Goal: Find specific page/section: Find specific page/section

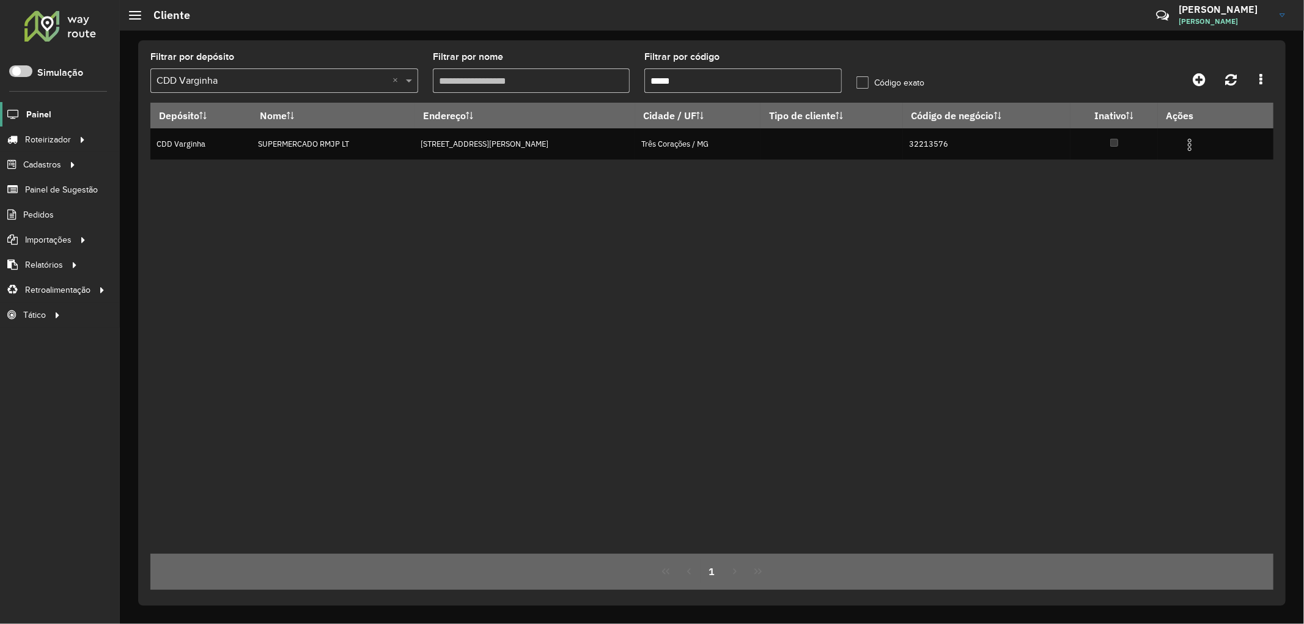
click at [41, 122] on link "Painel" at bounding box center [25, 114] width 51 height 24
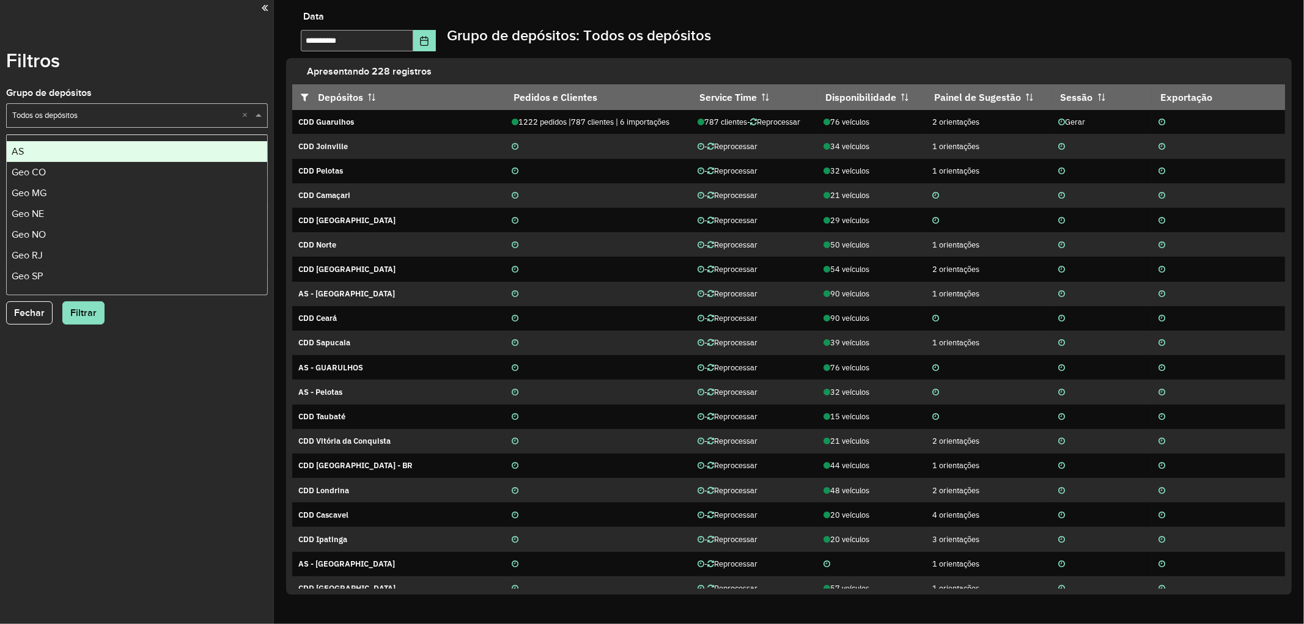
click at [95, 108] on div "Selecione um grupo × Todos os depósitos ×" at bounding box center [137, 115] width 262 height 24
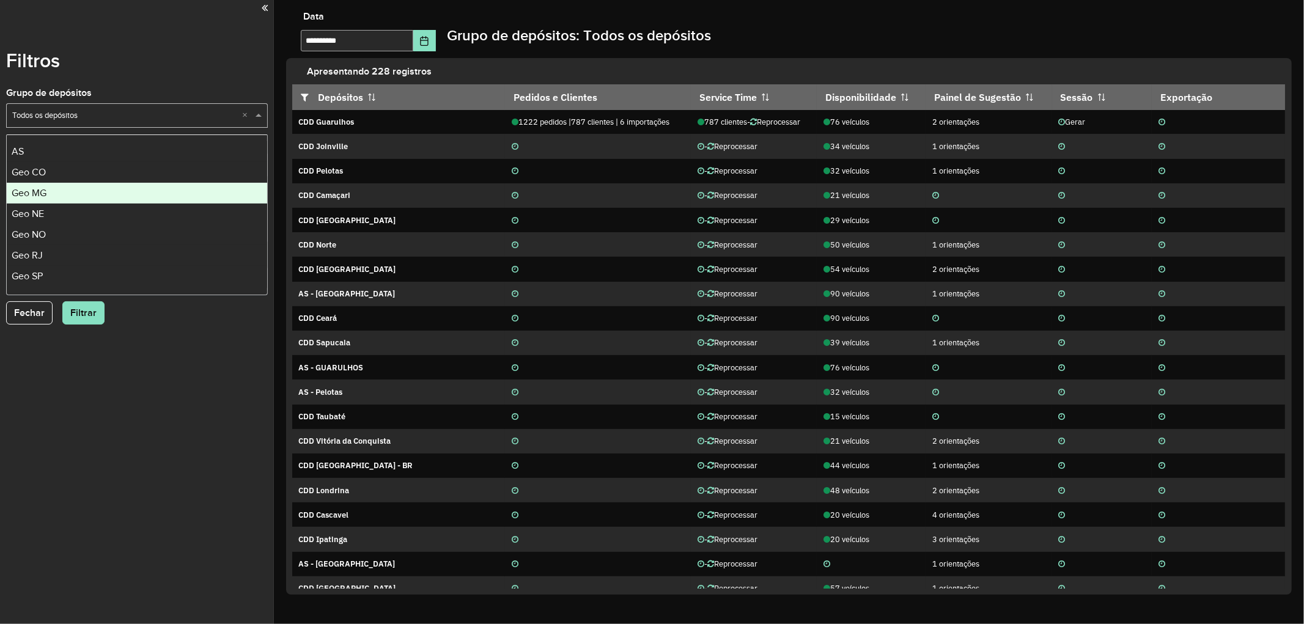
click at [55, 197] on div "Geo MG" at bounding box center [137, 193] width 261 height 21
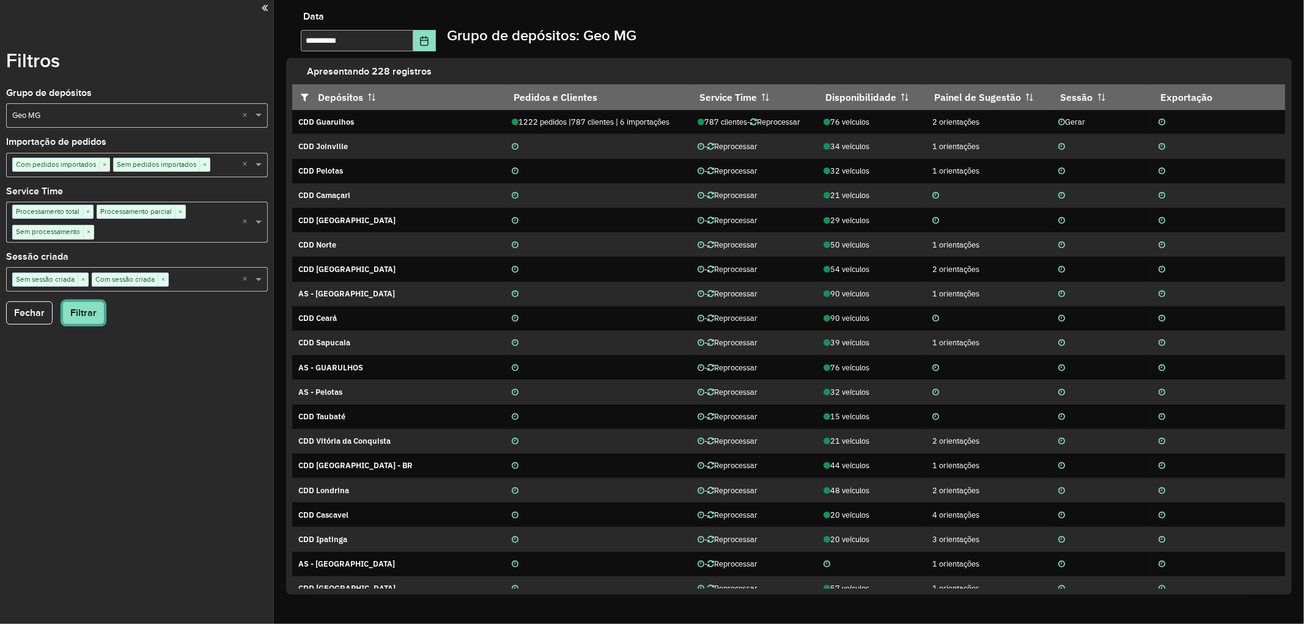
click at [77, 314] on button "Filtrar" at bounding box center [83, 312] width 42 height 23
